Goal: Transaction & Acquisition: Purchase product/service

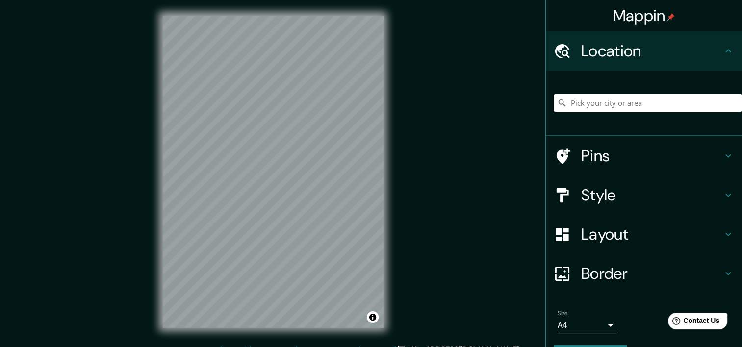
click at [572, 102] on input "Pick your city or area" at bounding box center [648, 103] width 188 height 18
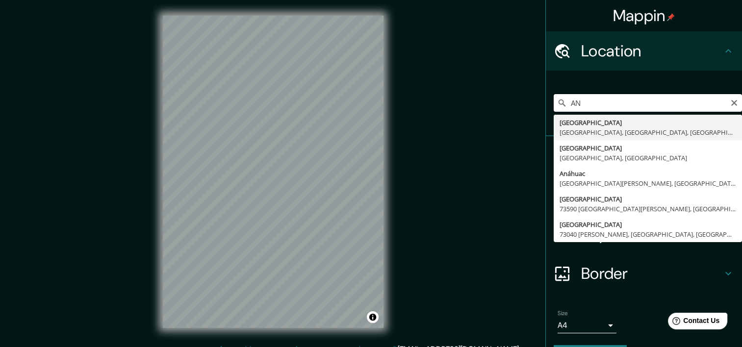
type input "A"
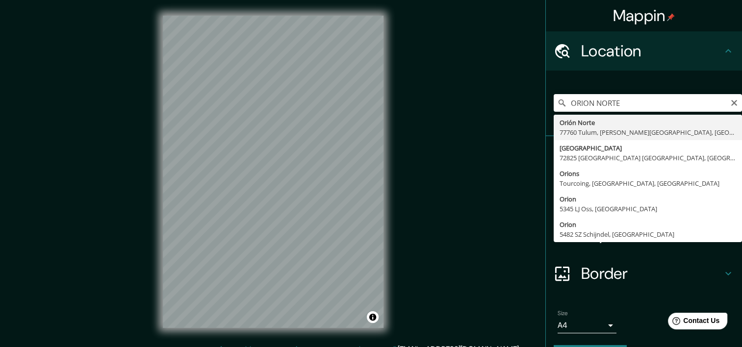
drag, startPoint x: 641, startPoint y: 157, endPoint x: 626, endPoint y: 171, distance: 20.9
type input "Calle Orión Norte, 72825 San Bernardino Tlaxcalancingo, Puebla, México"
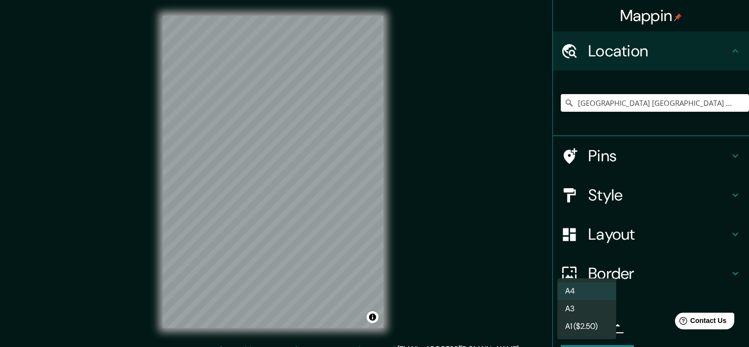
click at [595, 325] on body "Mappin Location Calle Orión Norte, 72825 San Bernardino Tlaxcalancingo, Puebla,…" at bounding box center [374, 173] width 749 height 347
click at [620, 272] on div at bounding box center [374, 173] width 749 height 347
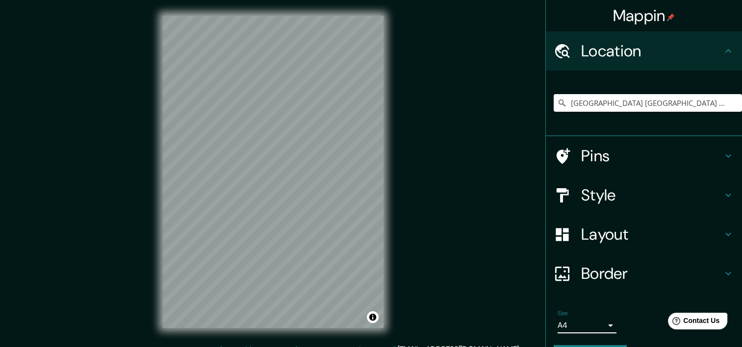
click at [602, 230] on h4 "Layout" at bounding box center [651, 235] width 141 height 20
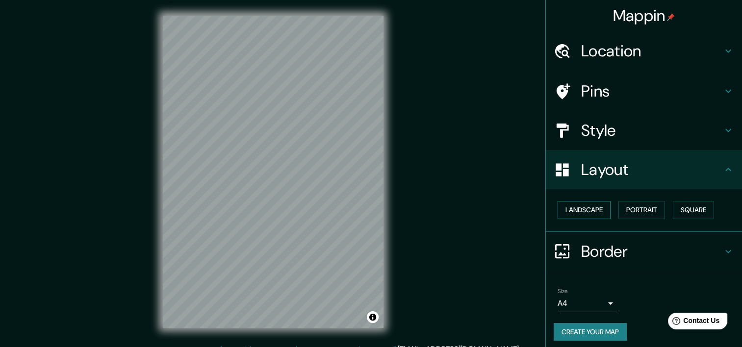
drag, startPoint x: 545, startPoint y: 209, endPoint x: 565, endPoint y: 213, distance: 20.0
click at [546, 209] on div "Landscape Portrait Square" at bounding box center [644, 210] width 196 height 43
click at [565, 213] on button "Landscape" at bounding box center [584, 210] width 53 height 18
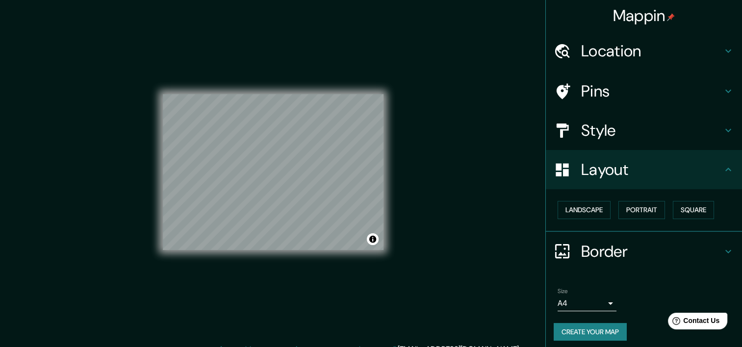
click at [453, 215] on div "Mappin Location Calle Orión Norte, 72825 San Bernardino Tlaxcalancingo, Puebla,…" at bounding box center [371, 179] width 742 height 359
click at [609, 130] on h4 "Style" at bounding box center [651, 131] width 141 height 20
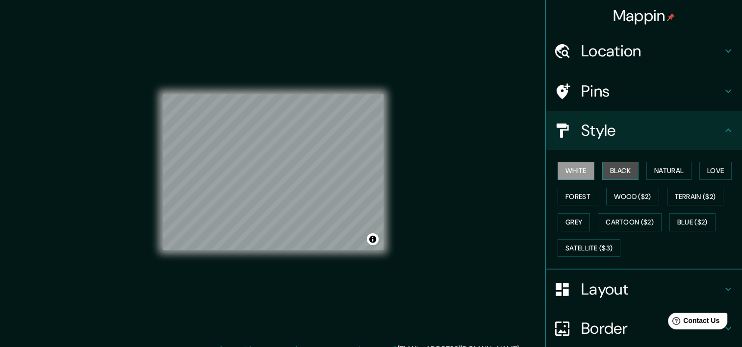
click at [619, 171] on button "Black" at bounding box center [620, 171] width 37 height 18
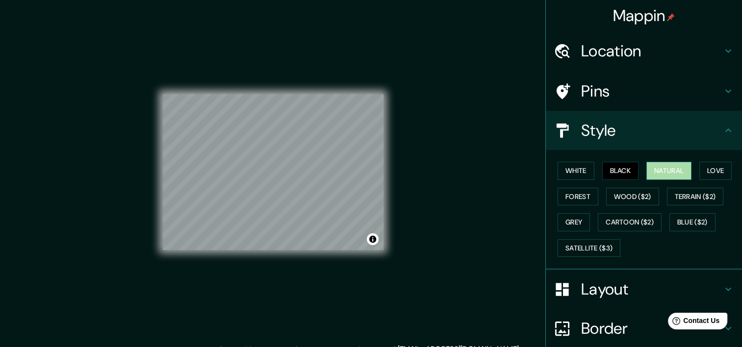
click at [661, 170] on button "Natural" at bounding box center [668, 171] width 45 height 18
click at [714, 169] on button "Love" at bounding box center [715, 171] width 32 height 18
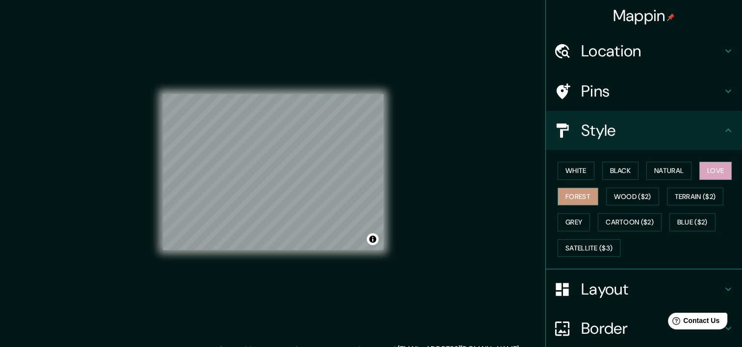
click at [558, 198] on button "Forest" at bounding box center [578, 197] width 41 height 18
click at [676, 171] on button "Natural" at bounding box center [668, 171] width 45 height 18
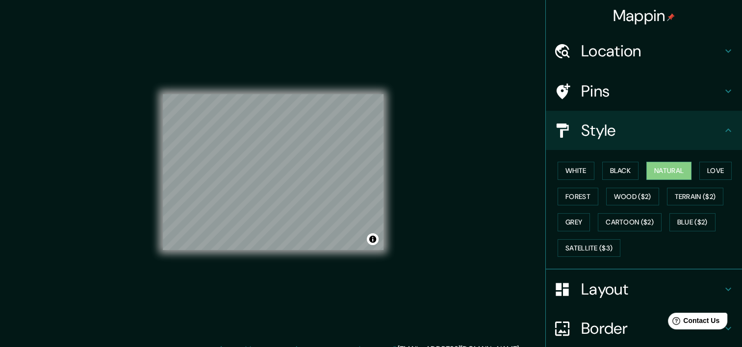
click at [592, 283] on h4 "Layout" at bounding box center [651, 290] width 141 height 20
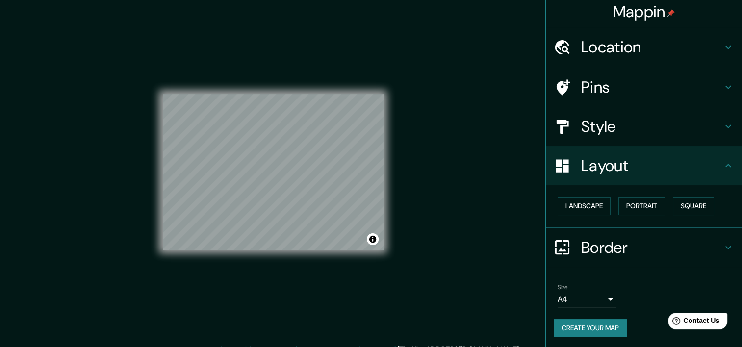
scroll to position [4, 0]
click at [595, 322] on button "Create your map" at bounding box center [590, 328] width 73 height 18
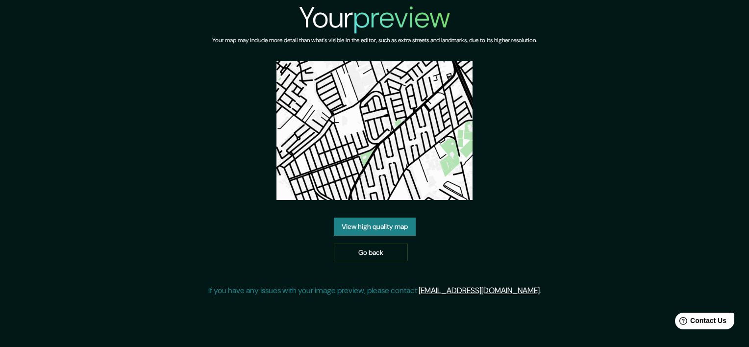
drag, startPoint x: 386, startPoint y: 177, endPoint x: 370, endPoint y: 227, distance: 52.7
click at [370, 227] on link "View high quality map" at bounding box center [375, 227] width 82 height 18
